Goal: Information Seeking & Learning: Learn about a topic

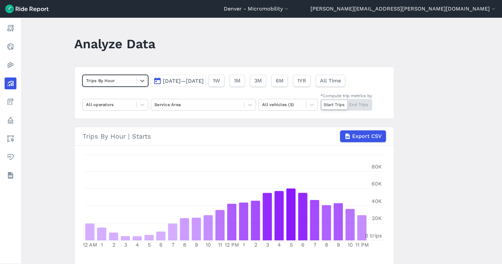
click at [194, 112] on div "option Trips By Hour, selected. Select is focused ,type to refine list, press D…" at bounding box center [234, 93] width 320 height 52
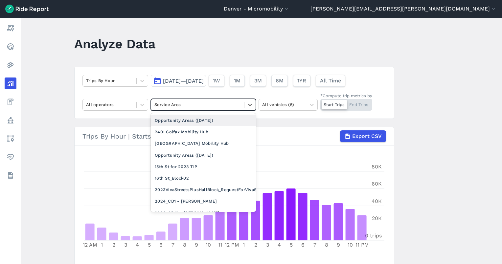
click at [191, 105] on div at bounding box center [197, 105] width 86 height 8
type input "au"
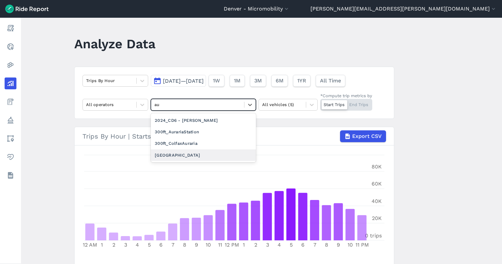
click at [199, 155] on div "[GEOGRAPHIC_DATA]" at bounding box center [203, 156] width 105 height 12
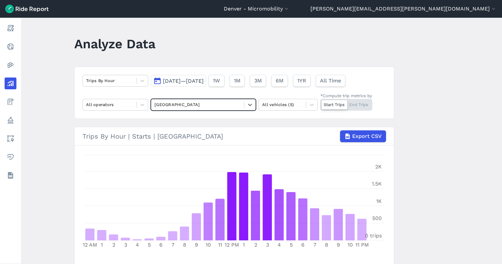
click at [204, 80] on span "[DATE]—[DATE]" at bounding box center [183, 81] width 41 height 6
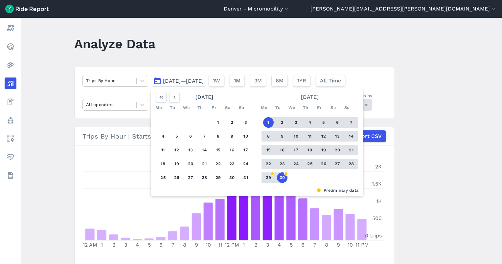
click at [280, 174] on button "30" at bounding box center [282, 178] width 11 height 11
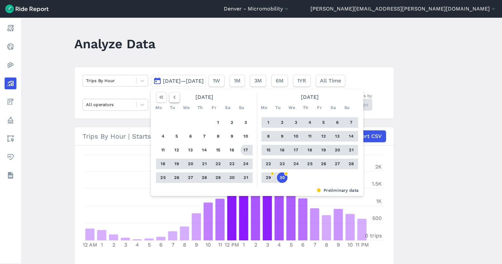
click at [175, 98] on icon "button" at bounding box center [174, 97] width 7 height 7
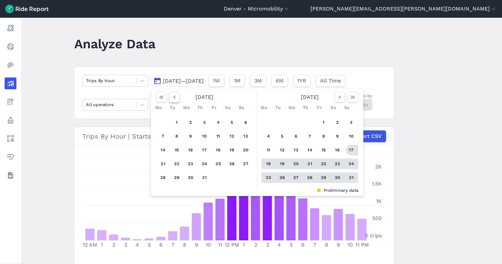
click at [175, 97] on icon "button" at bounding box center [174, 97] width 7 height 7
click at [174, 97] on icon "button" at bounding box center [174, 97] width 7 height 7
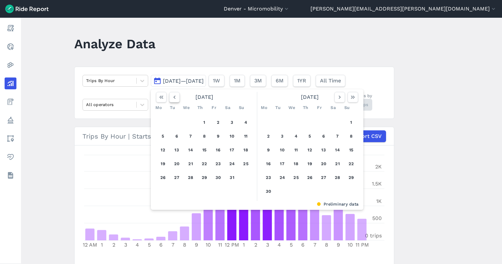
click at [174, 97] on icon "button" at bounding box center [174, 97] width 7 height 7
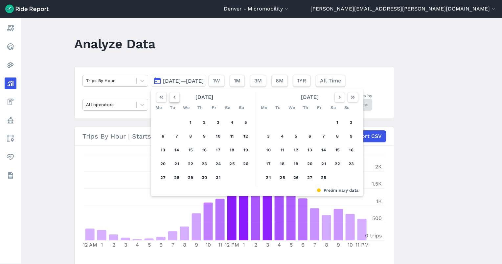
click at [174, 97] on icon "button" at bounding box center [174, 97] width 7 height 7
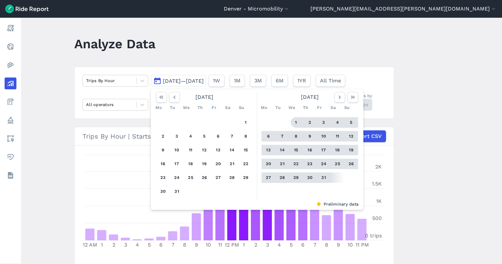
click at [293, 122] on button "1" at bounding box center [296, 122] width 11 height 11
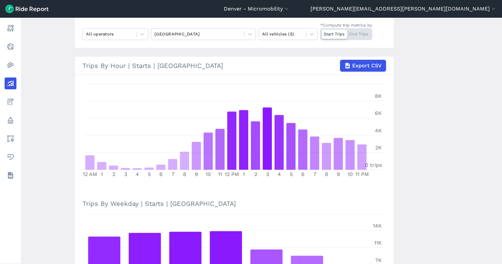
scroll to position [18, 0]
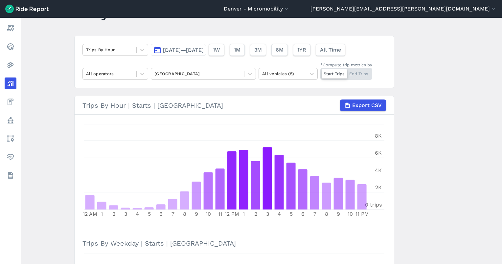
drag, startPoint x: 417, startPoint y: 160, endPoint x: 416, endPoint y: 171, distance: 11.3
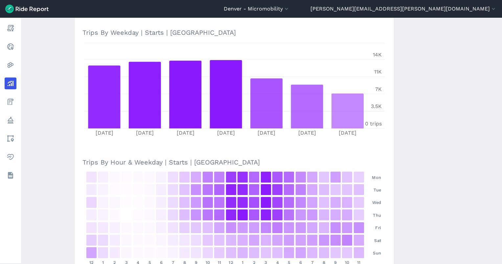
scroll to position [281, 0]
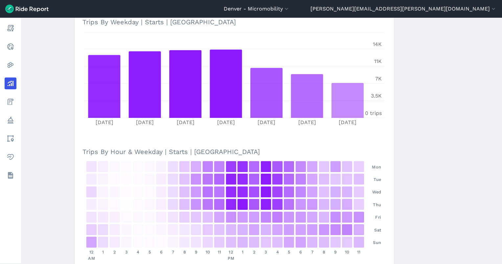
drag, startPoint x: 391, startPoint y: 188, endPoint x: 392, endPoint y: 180, distance: 7.9
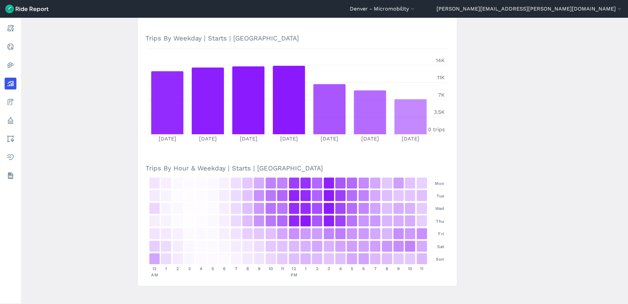
scroll to position [232, 0]
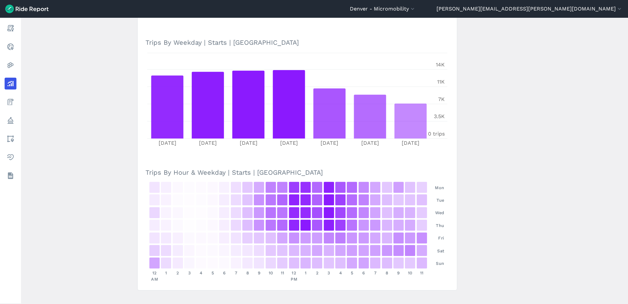
drag, startPoint x: 481, startPoint y: 235, endPoint x: 486, endPoint y: 226, distance: 11.0
click at [486, 228] on main "Analyze Data Trips By Hour [DATE]—[DATE] 1W 1M 3M 6M 1YR All Time All operators…" at bounding box center [324, 161] width 607 height 286
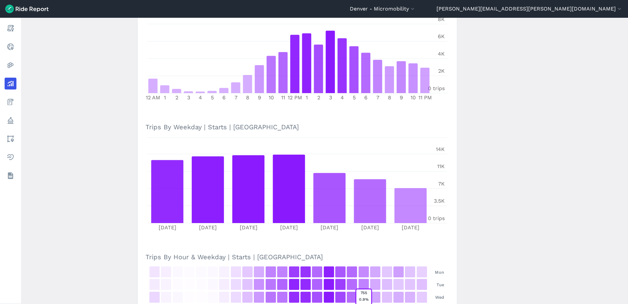
scroll to position [0, 0]
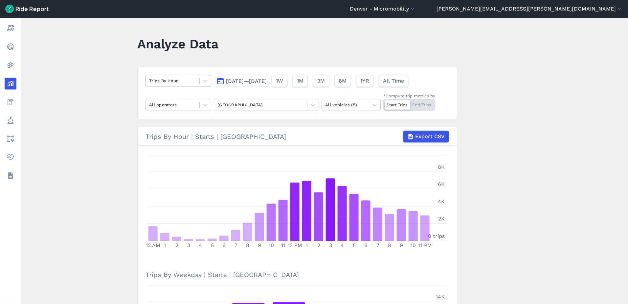
click at [178, 84] on div at bounding box center [172, 81] width 47 height 8
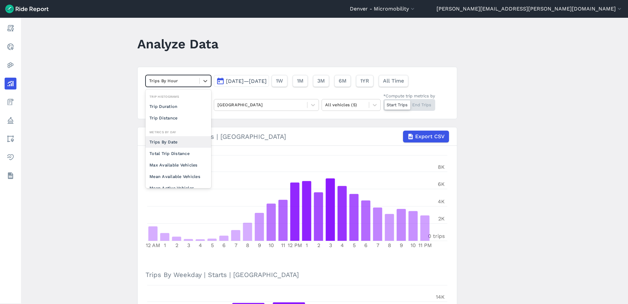
click at [172, 144] on div "Trips By Date" at bounding box center [179, 142] width 66 height 12
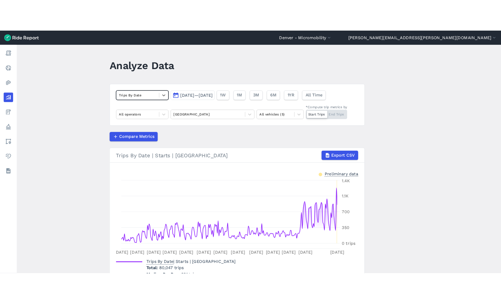
scroll to position [37, 0]
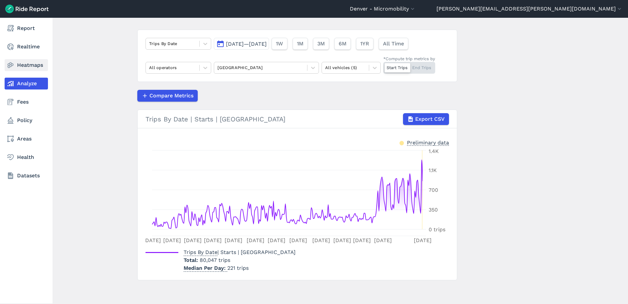
click at [32, 63] on link "Heatmaps" at bounding box center [26, 65] width 43 height 12
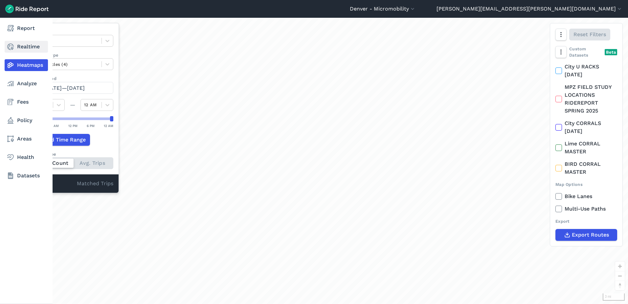
click at [12, 49] on use at bounding box center [10, 46] width 7 height 7
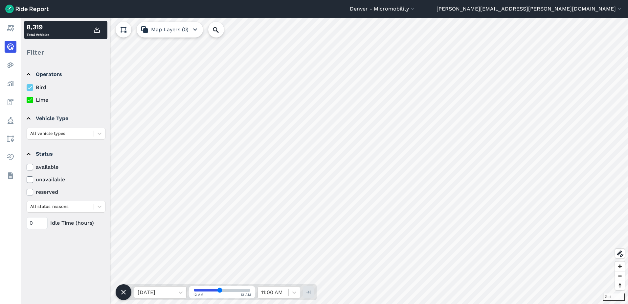
click at [128, 27] on button at bounding box center [124, 30] width 16 height 16
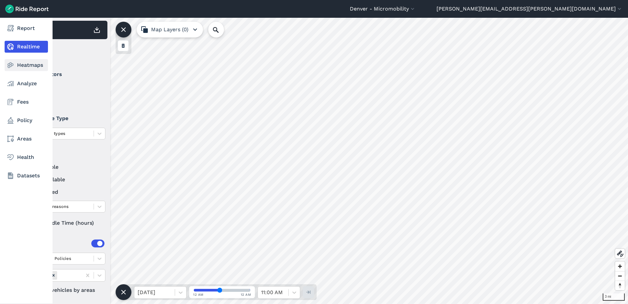
click at [127, 47] on button at bounding box center [123, 45] width 11 height 11
click at [12, 68] on icon at bounding box center [11, 65] width 8 height 8
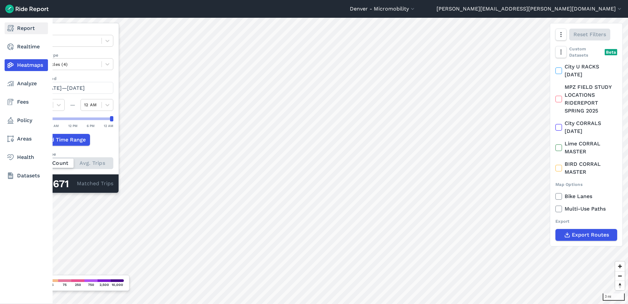
click at [10, 47] on icon at bounding box center [11, 47] width 8 height 8
click at [18, 48] on link "Realtime" at bounding box center [26, 47] width 43 height 12
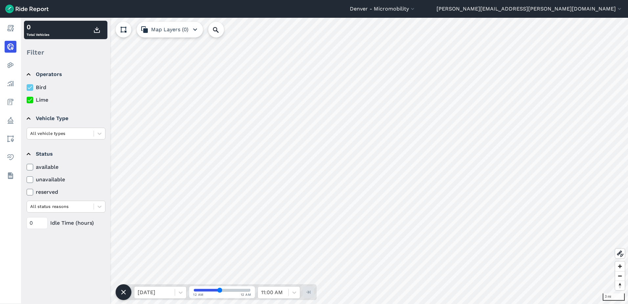
click at [121, 28] on icon at bounding box center [124, 30] width 8 height 8
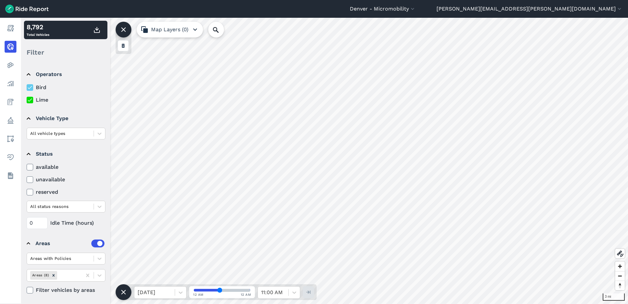
click at [124, 47] on icon at bounding box center [123, 45] width 5 height 5
click at [124, 41] on button at bounding box center [123, 45] width 11 height 11
click at [125, 29] on use at bounding box center [123, 29] width 5 height 5
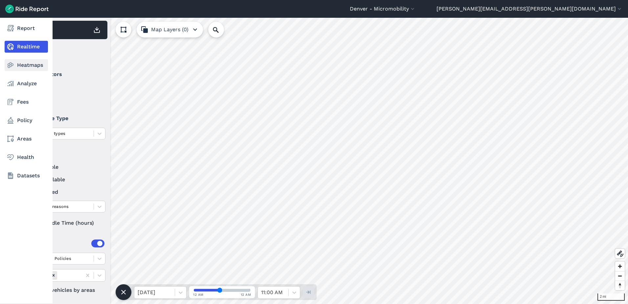
click at [11, 64] on use at bounding box center [11, 65] width 6 height 6
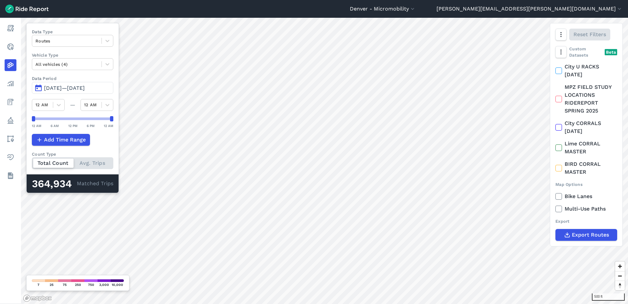
click at [75, 87] on span "[DATE]—[DATE]" at bounding box center [64, 88] width 41 height 6
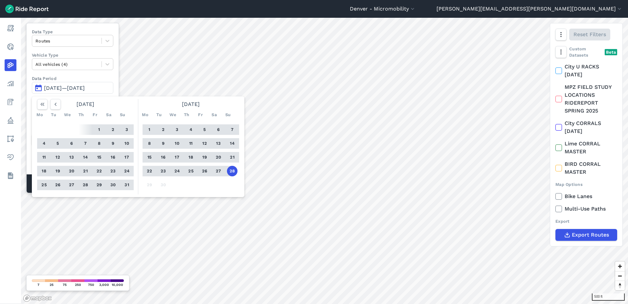
click at [98, 128] on button "1" at bounding box center [99, 129] width 11 height 11
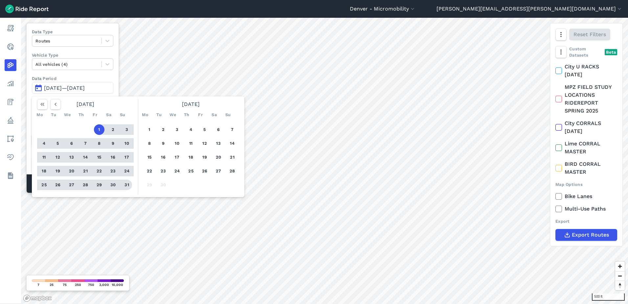
click at [124, 182] on button "31" at bounding box center [127, 184] width 11 height 11
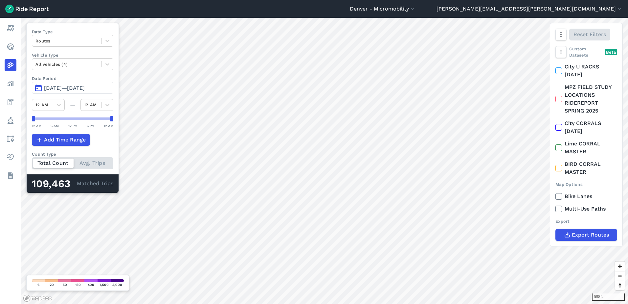
click at [82, 88] on span "[DATE]—[DATE]" at bounding box center [64, 88] width 41 height 6
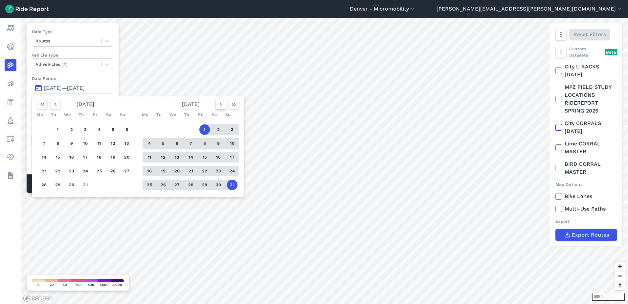
click at [217, 104] on button "button" at bounding box center [221, 104] width 11 height 11
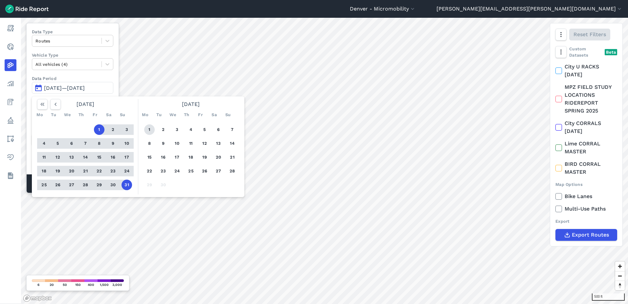
click at [149, 126] on button "1" at bounding box center [149, 129] width 11 height 11
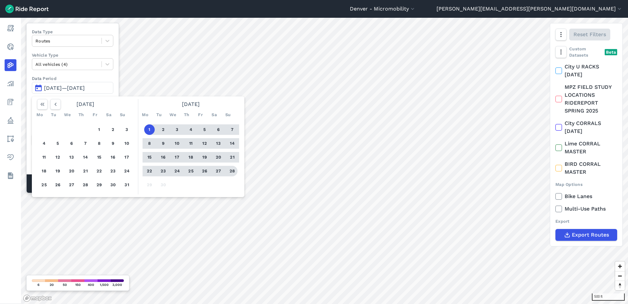
click at [233, 172] on button "28" at bounding box center [232, 171] width 11 height 11
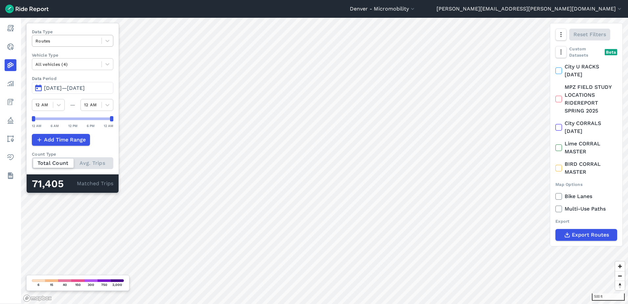
click at [73, 41] on div at bounding box center [66, 41] width 63 height 8
click at [74, 78] on div "Curb Events" at bounding box center [72, 80] width 81 height 12
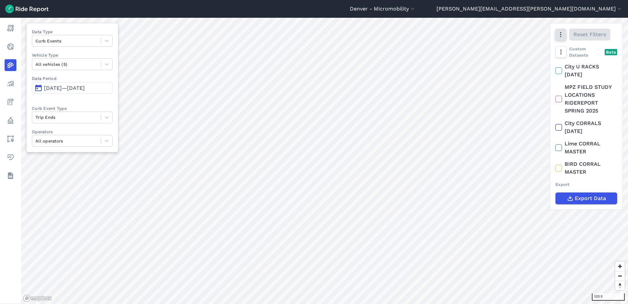
click at [502, 34] on icon "button" at bounding box center [561, 34] width 7 height 7
click at [502, 103] on label "Heatmap" at bounding box center [527, 104] width 38 height 14
click at [502, 37] on input "Heatmap" at bounding box center [508, 35] width 0 height 4
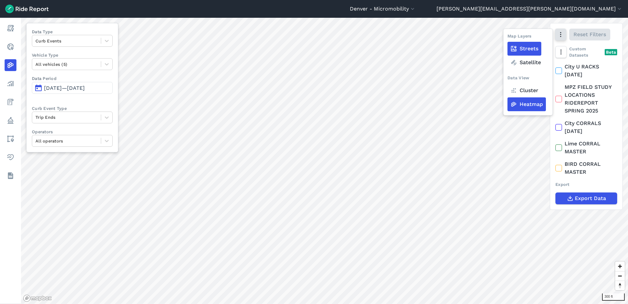
click at [502, 34] on button "button" at bounding box center [560, 35] width 11 height 12
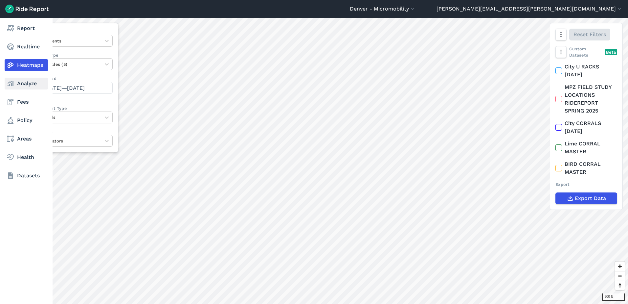
click at [13, 85] on icon at bounding box center [11, 84] width 8 height 8
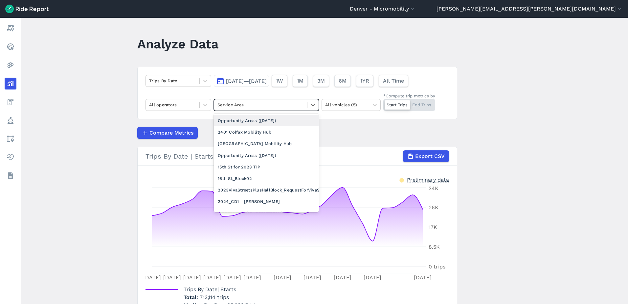
click at [260, 108] on div at bounding box center [261, 105] width 86 height 8
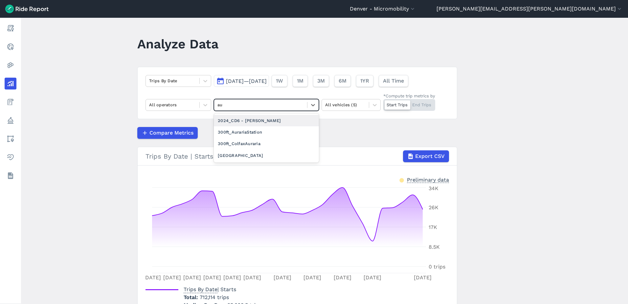
type input "aur"
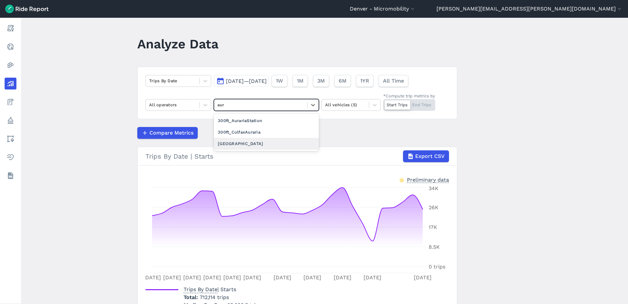
click at [263, 149] on div "300ft_AurariaStation 300ft_ColfaxAuraria [GEOGRAPHIC_DATA]" at bounding box center [266, 131] width 105 height 37
click at [261, 145] on div "[GEOGRAPHIC_DATA]" at bounding box center [266, 144] width 105 height 12
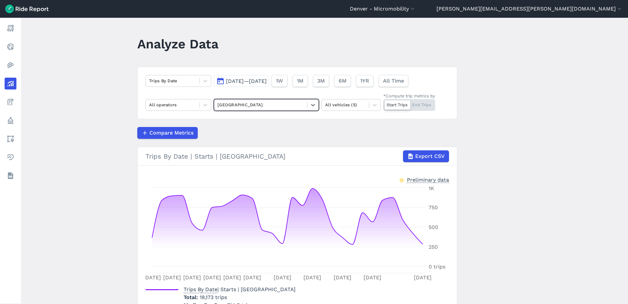
click at [264, 79] on span "[DATE]—[DATE]" at bounding box center [246, 81] width 41 height 6
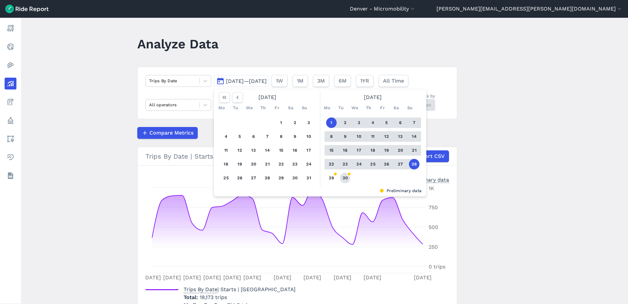
click at [347, 177] on button "30" at bounding box center [345, 178] width 11 height 11
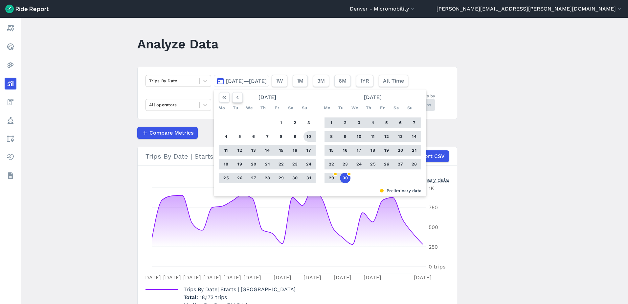
click at [239, 94] on icon "button" at bounding box center [237, 97] width 7 height 7
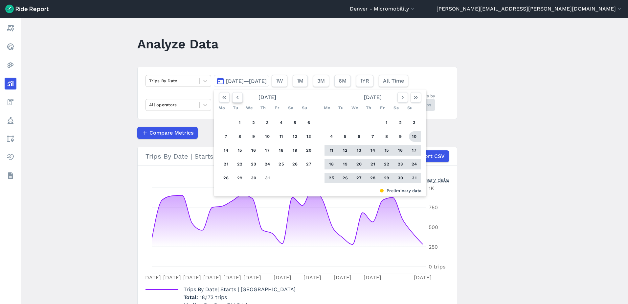
click at [239, 94] on icon "button" at bounding box center [237, 97] width 7 height 7
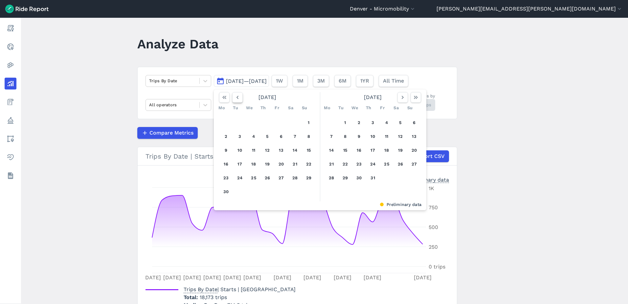
click at [239, 94] on icon "button" at bounding box center [237, 97] width 7 height 7
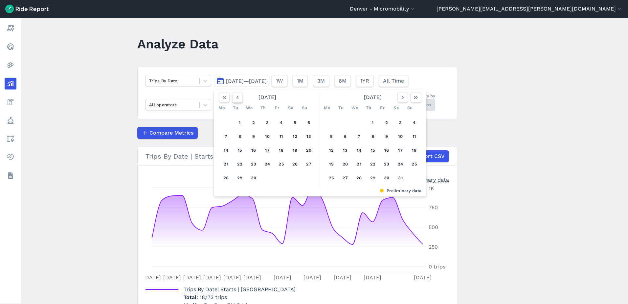
click at [239, 94] on icon "button" at bounding box center [237, 97] width 7 height 7
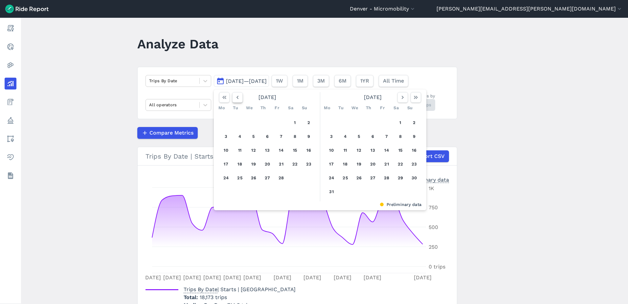
click at [239, 94] on icon "button" at bounding box center [237, 97] width 7 height 7
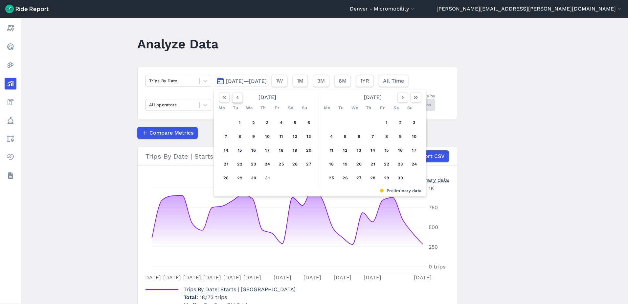
click at [239, 94] on icon "button" at bounding box center [237, 97] width 7 height 7
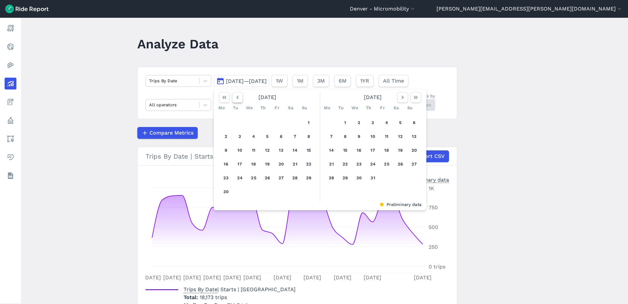
click at [239, 94] on icon "button" at bounding box center [237, 97] width 7 height 7
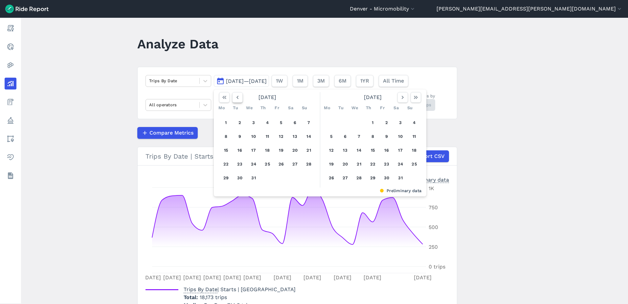
click at [239, 94] on icon "button" at bounding box center [237, 97] width 7 height 7
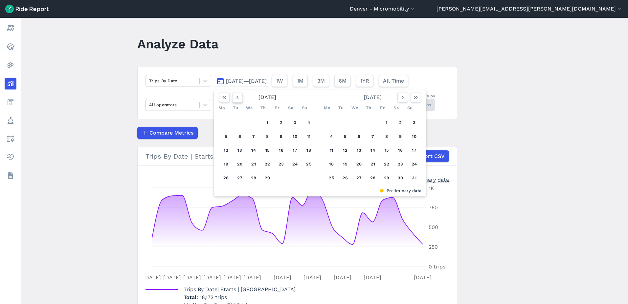
click at [239, 94] on icon "button" at bounding box center [237, 97] width 7 height 7
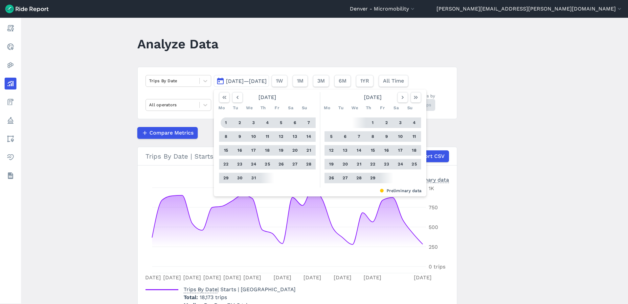
click at [227, 120] on button "1" at bounding box center [226, 122] width 11 height 11
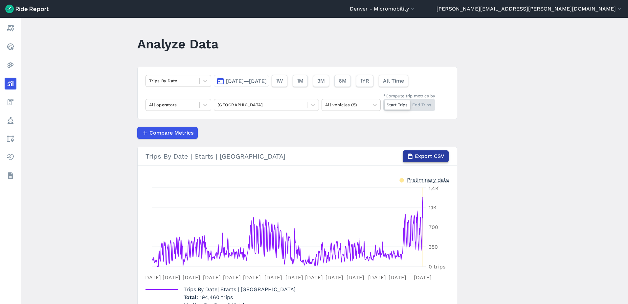
click at [433, 151] on button "Export CSV" at bounding box center [426, 156] width 46 height 12
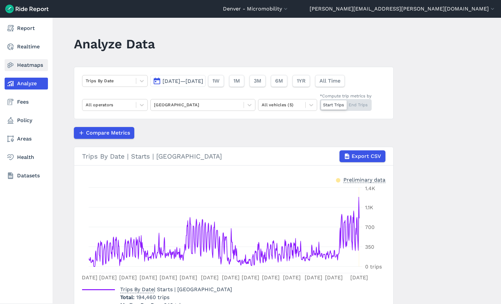
click at [24, 64] on link "Heatmaps" at bounding box center [26, 65] width 43 height 12
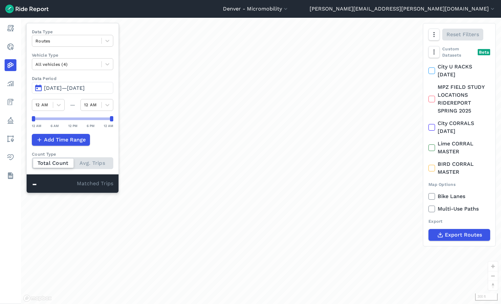
click at [75, 88] on span "[DATE]—[DATE]" at bounding box center [64, 88] width 41 height 6
click at [74, 87] on span "[DATE]—[DATE]" at bounding box center [64, 88] width 41 height 6
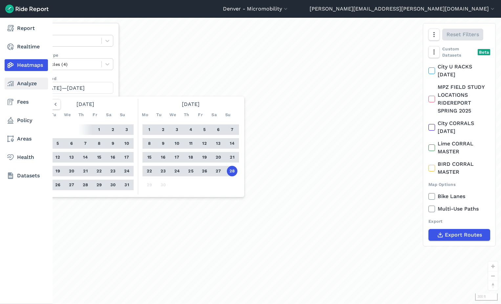
click at [17, 79] on link "Analyze" at bounding box center [26, 84] width 43 height 12
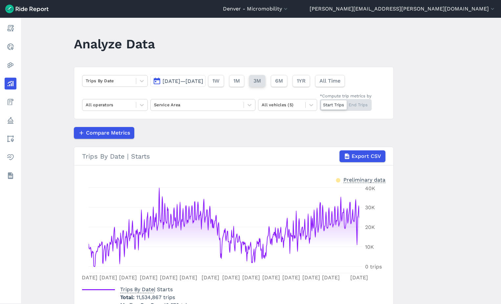
click at [261, 79] on span "3M" at bounding box center [258, 81] width 8 height 8
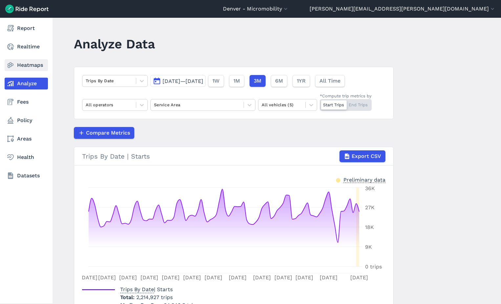
click at [15, 61] on link "Heatmaps" at bounding box center [26, 65] width 43 height 12
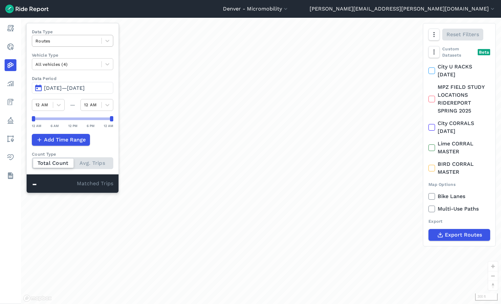
click at [60, 41] on div at bounding box center [66, 41] width 63 height 8
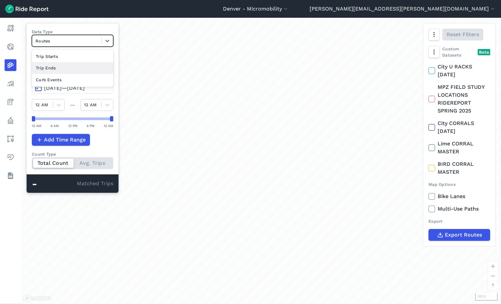
click at [65, 66] on div "Trip Ends" at bounding box center [72, 68] width 81 height 12
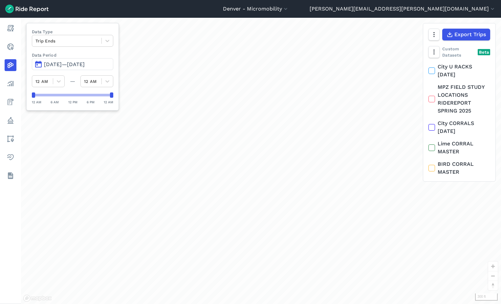
click at [77, 59] on button "[DATE]—[DATE]" at bounding box center [72, 64] width 81 height 12
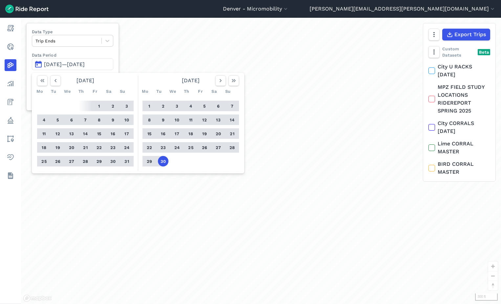
click at [162, 158] on button "30" at bounding box center [163, 161] width 11 height 11
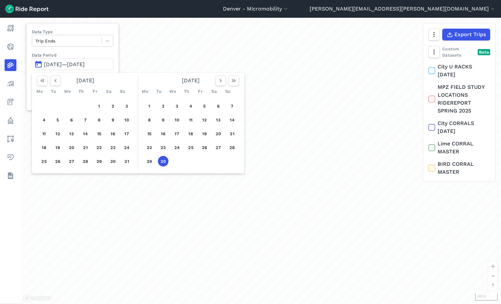
click at [161, 160] on button "30" at bounding box center [163, 161] width 11 height 11
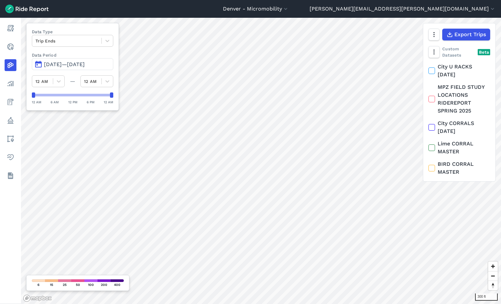
click at [73, 60] on button "[DATE]—[DATE]" at bounding box center [72, 64] width 81 height 12
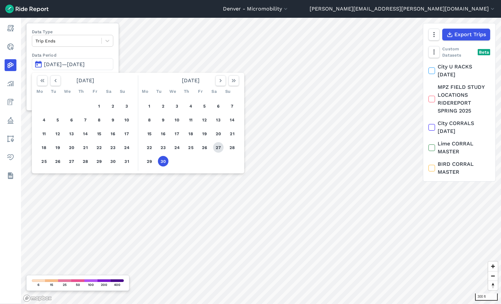
click at [218, 146] on button "27" at bounding box center [218, 147] width 11 height 11
click at [230, 143] on button "28" at bounding box center [232, 147] width 11 height 11
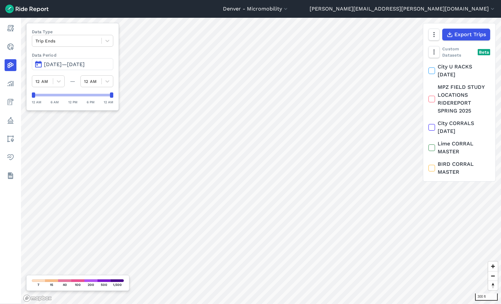
click at [73, 63] on span "[DATE]—[DATE]" at bounding box center [64, 64] width 41 height 6
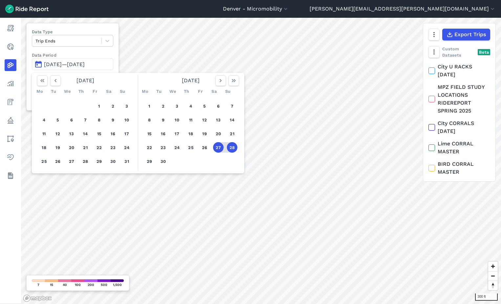
click at [221, 146] on button "27" at bounding box center [218, 147] width 11 height 11
click at [151, 160] on button "29" at bounding box center [149, 161] width 11 height 11
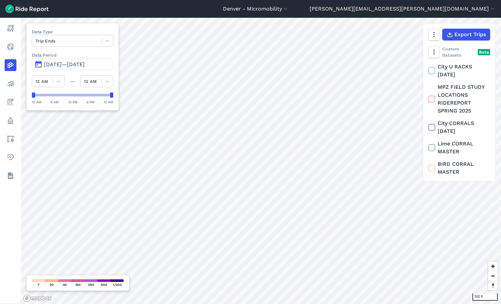
click at [85, 66] on span "[DATE]—[DATE]" at bounding box center [64, 64] width 41 height 6
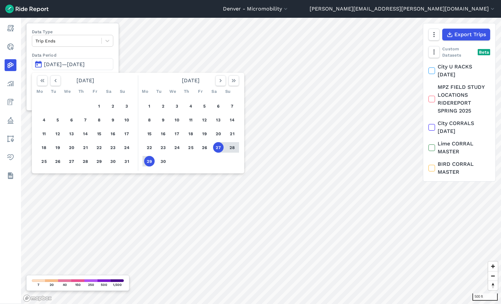
click at [151, 158] on button "29" at bounding box center [149, 161] width 11 height 11
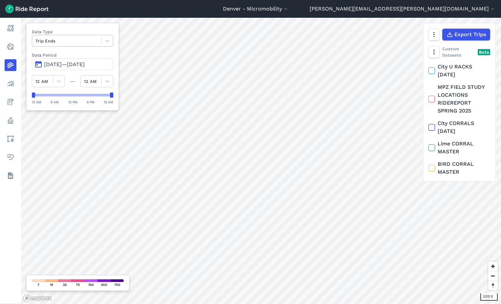
click at [81, 41] on div at bounding box center [66, 41] width 63 height 8
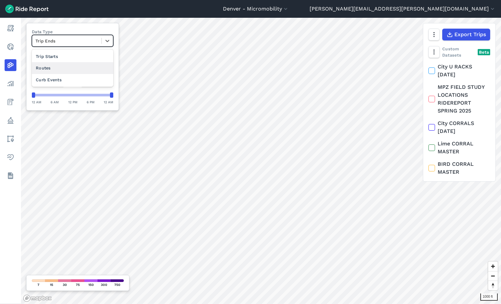
click at [62, 69] on div "Routes" at bounding box center [72, 68] width 81 height 12
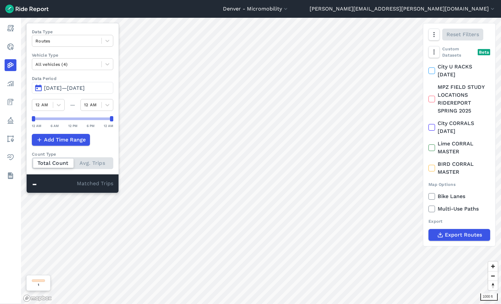
click at [70, 89] on span "[DATE]—[DATE]" at bounding box center [64, 88] width 41 height 6
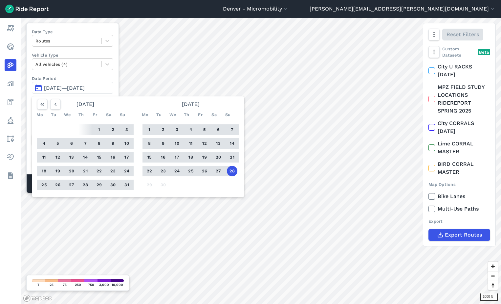
click at [220, 172] on button "27" at bounding box center [218, 171] width 11 height 11
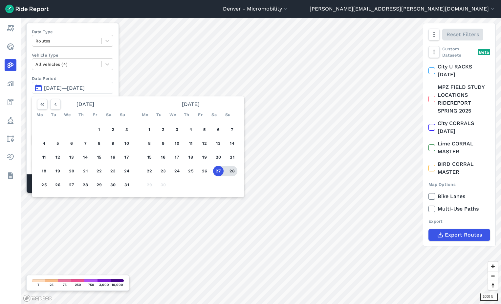
click at [231, 169] on button "28" at bounding box center [232, 171] width 11 height 11
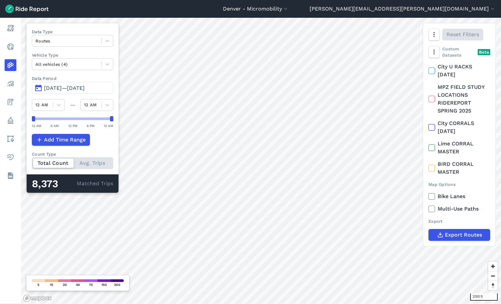
click at [85, 83] on button "[DATE]—[DATE]" at bounding box center [72, 88] width 81 height 12
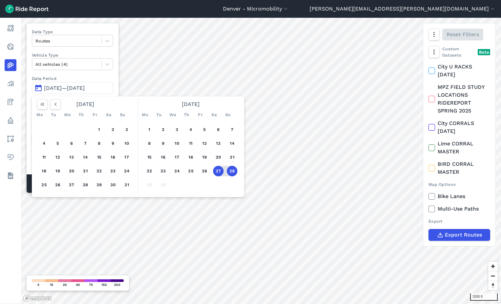
drag, startPoint x: 231, startPoint y: 168, endPoint x: 212, endPoint y: 165, distance: 20.0
click at [231, 168] on button "28" at bounding box center [232, 171] width 11 height 11
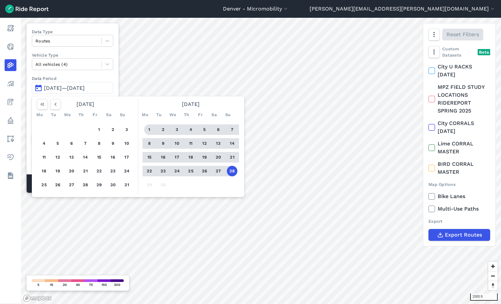
click at [150, 130] on button "1" at bounding box center [149, 129] width 11 height 11
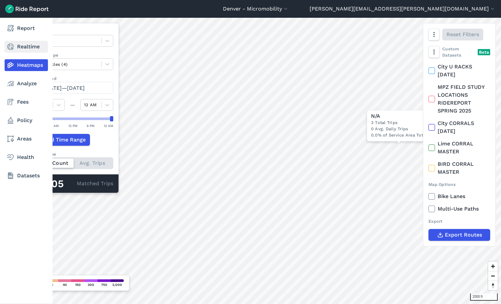
click at [14, 47] on link "Realtime" at bounding box center [26, 47] width 43 height 12
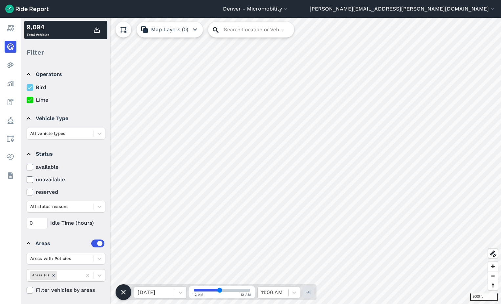
click at [215, 30] on icon at bounding box center [216, 30] width 8 height 8
click at [225, 30] on input "Search Location or Vehicles" at bounding box center [251, 30] width 86 height 16
paste input "[STREET_ADDRESS]"
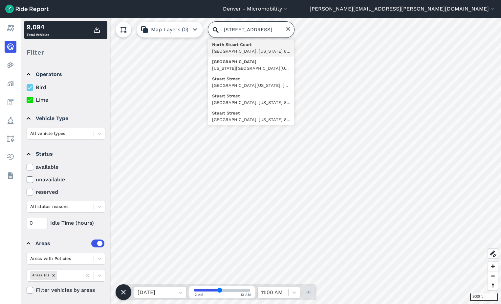
click at [243, 30] on input "[STREET_ADDRESS]" at bounding box center [251, 30] width 86 height 16
type input "[STREET_ADDRESS][US_STATE]"
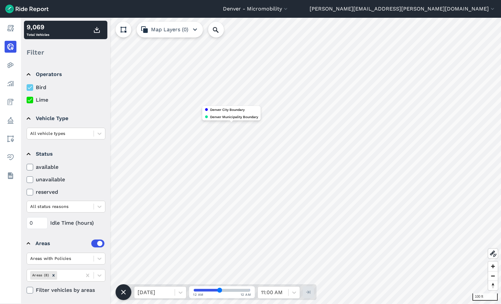
click at [237, 108] on span "Denver City Boundary" at bounding box center [227, 109] width 35 height 6
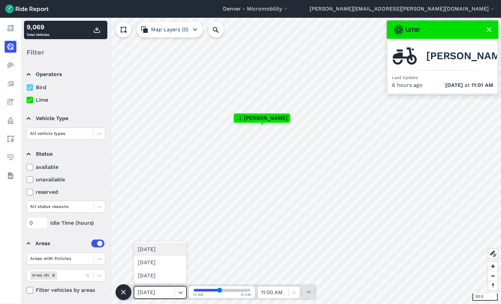
click at [150, 264] on div at bounding box center [155, 292] width 34 height 9
click at [157, 252] on div "[DATE]" at bounding box center [160, 248] width 53 height 13
